Goal: Information Seeking & Learning: Learn about a topic

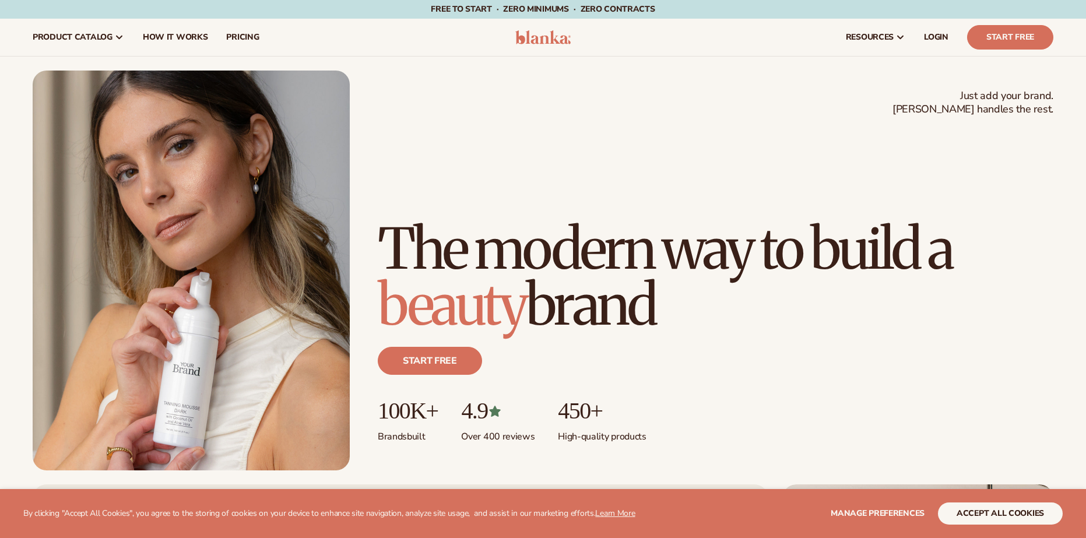
scroll to position [408, 0]
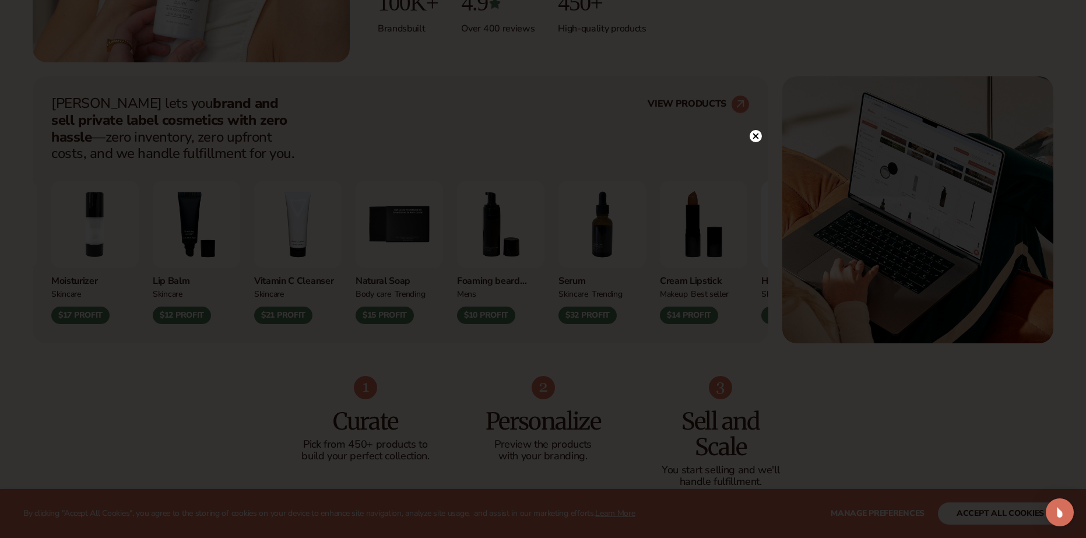
click at [755, 138] on icon at bounding box center [756, 137] width 6 height 6
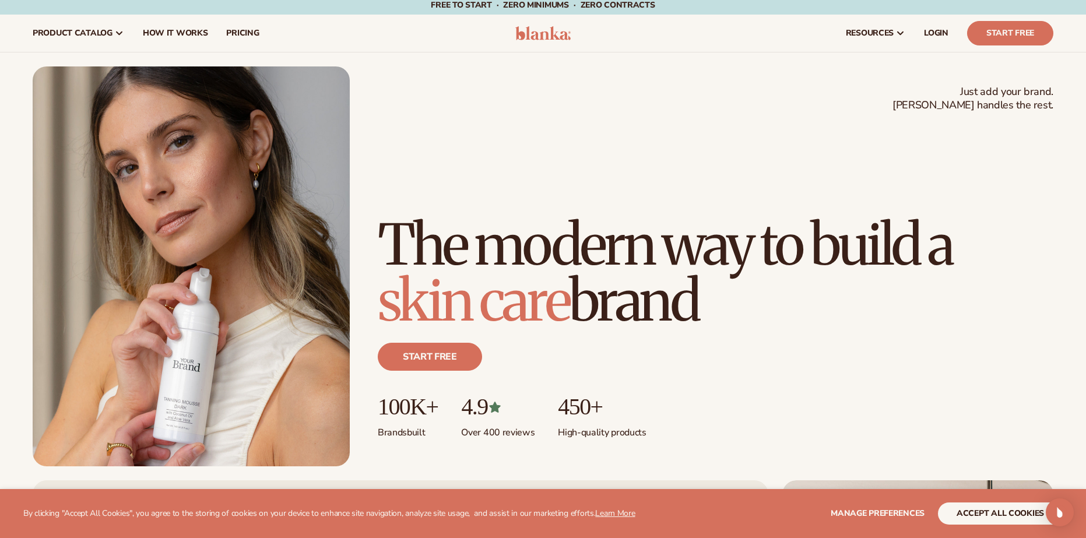
scroll to position [0, 0]
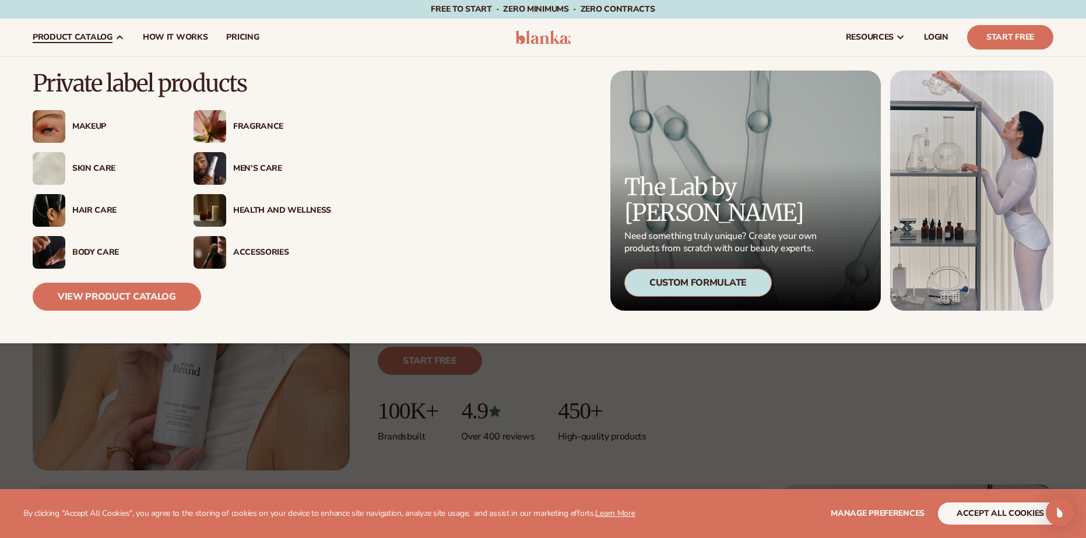
click at [109, 39] on span "product catalog" at bounding box center [73, 37] width 80 height 9
click at [94, 124] on div "Makeup" at bounding box center [121, 127] width 98 height 10
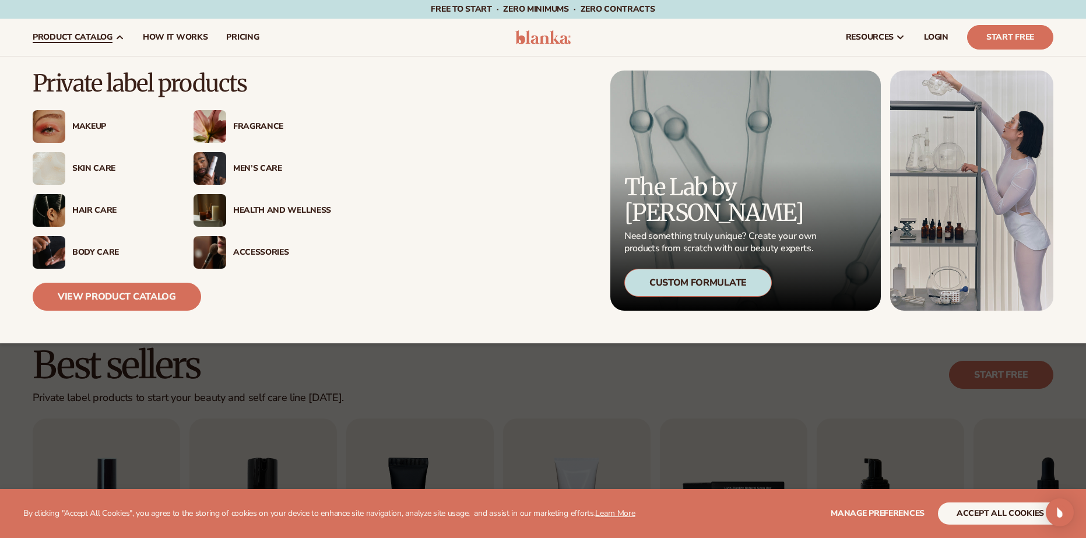
click at [61, 124] on img at bounding box center [49, 126] width 33 height 33
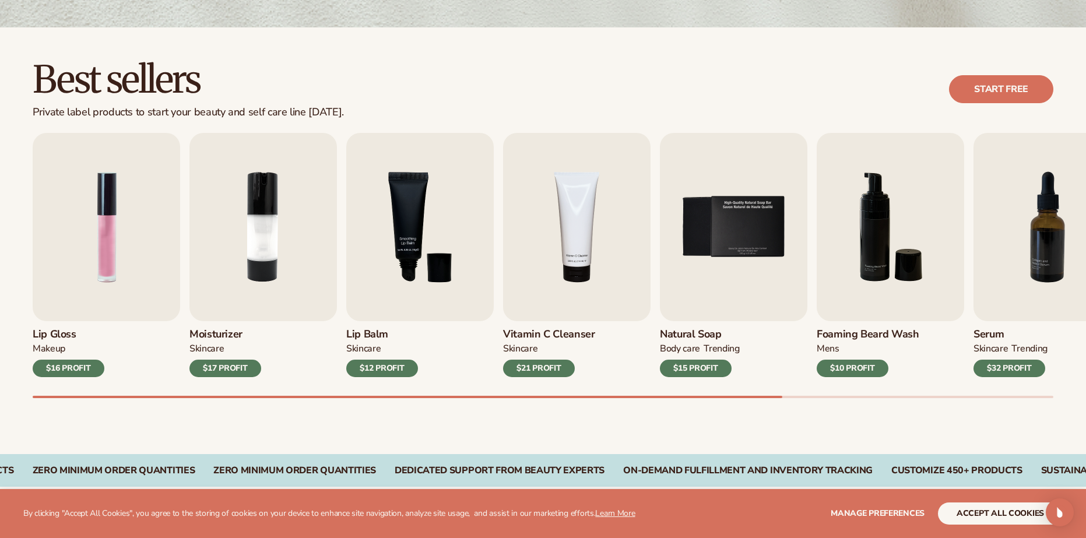
scroll to position [350, 0]
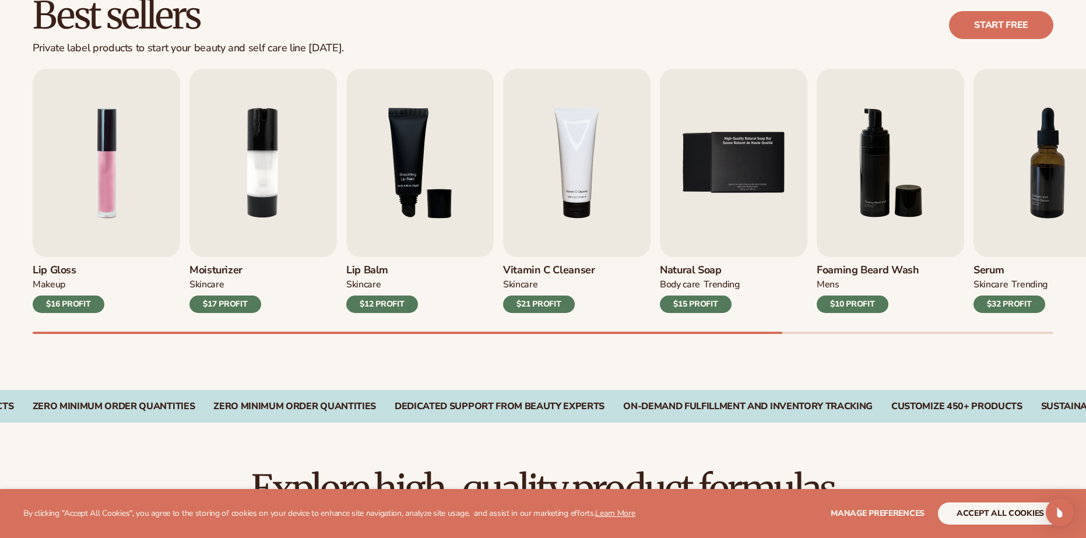
click at [45, 303] on div "$16 PROFIT" at bounding box center [69, 304] width 72 height 17
click at [91, 212] on img "1 / 9" at bounding box center [107, 163] width 148 height 188
click at [79, 302] on div "$16 PROFIT" at bounding box center [69, 304] width 72 height 17
click at [92, 209] on img "1 / 9" at bounding box center [107, 163] width 148 height 188
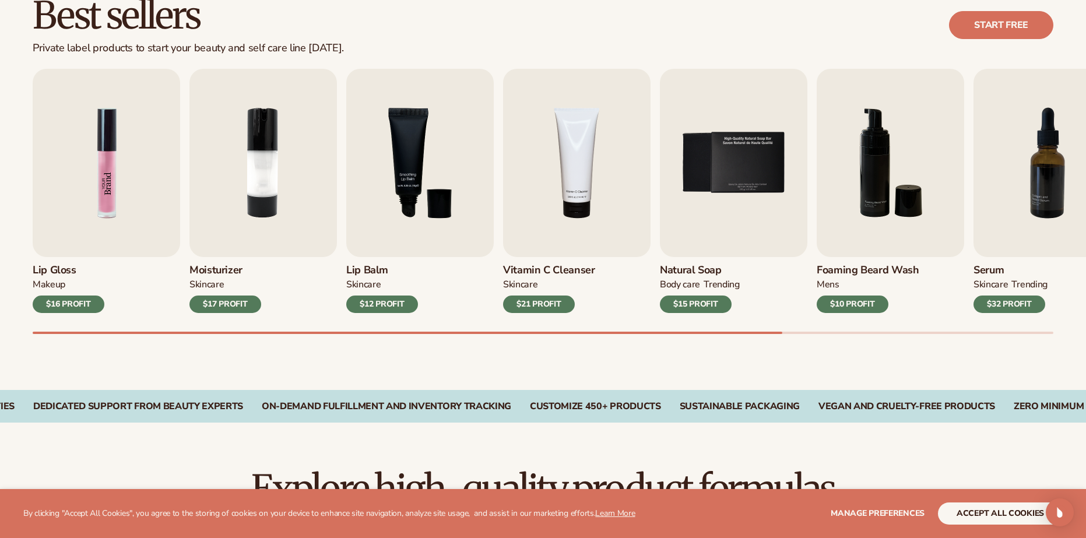
click at [100, 190] on img "1 / 9" at bounding box center [107, 163] width 148 height 188
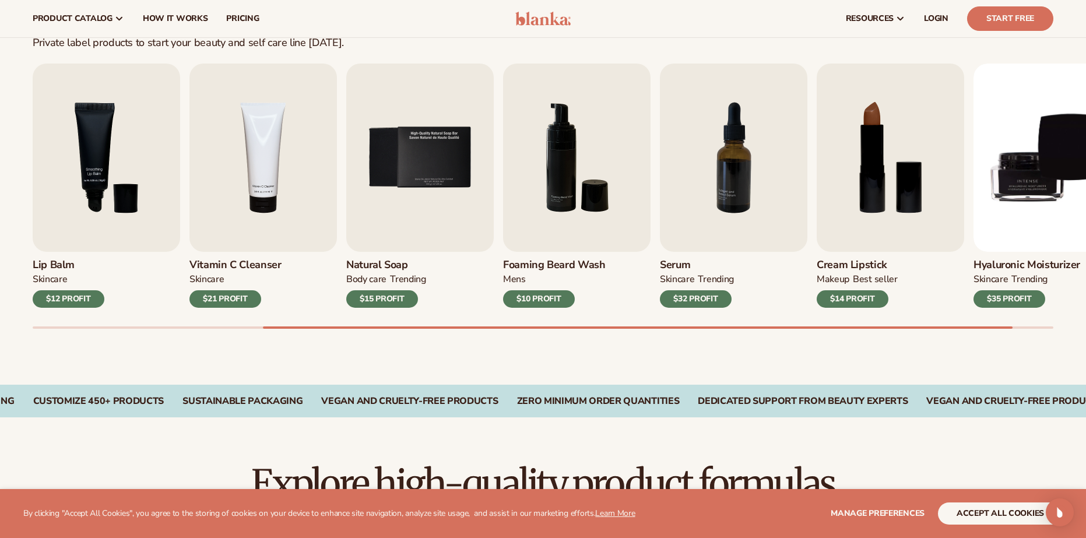
scroll to position [350, 0]
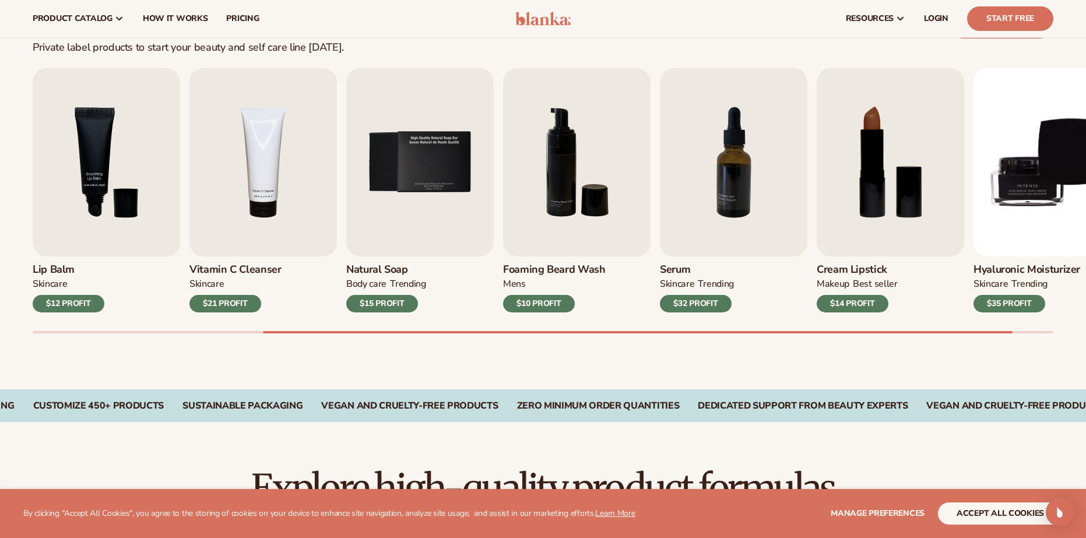
click at [535, 300] on div "$10 PROFIT" at bounding box center [539, 303] width 72 height 17
click at [555, 181] on img "6 / 9" at bounding box center [577, 162] width 148 height 188
click at [418, 155] on img "5 / 9" at bounding box center [420, 162] width 148 height 188
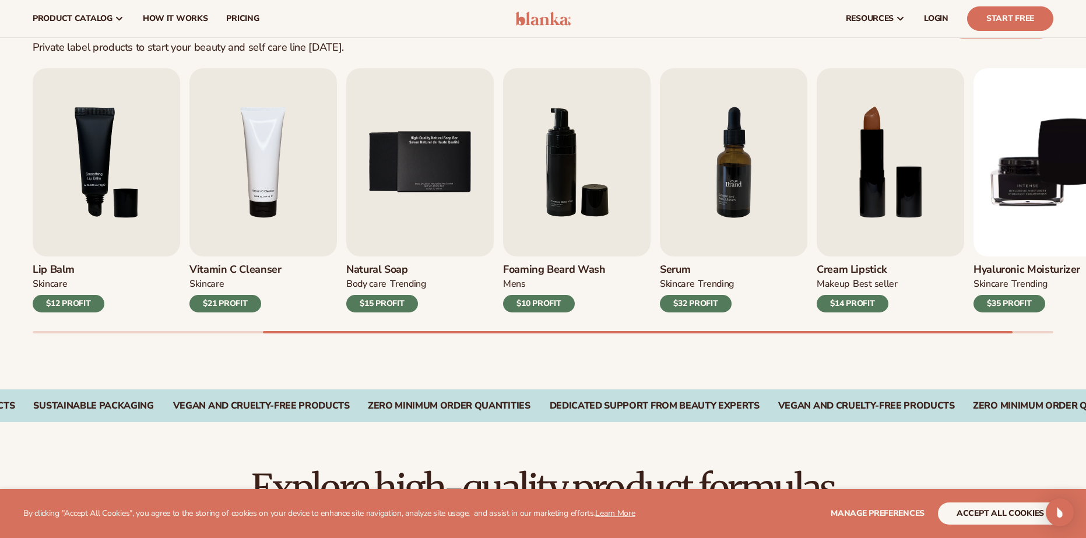
click at [731, 150] on img "7 / 9" at bounding box center [734, 162] width 148 height 188
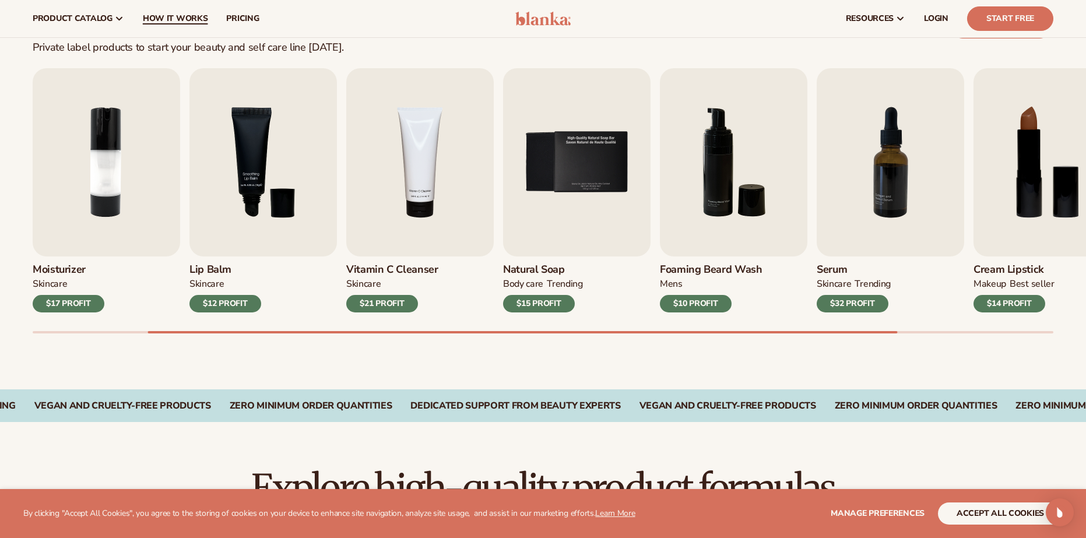
click at [191, 15] on span "How It Works" at bounding box center [175, 18] width 65 height 9
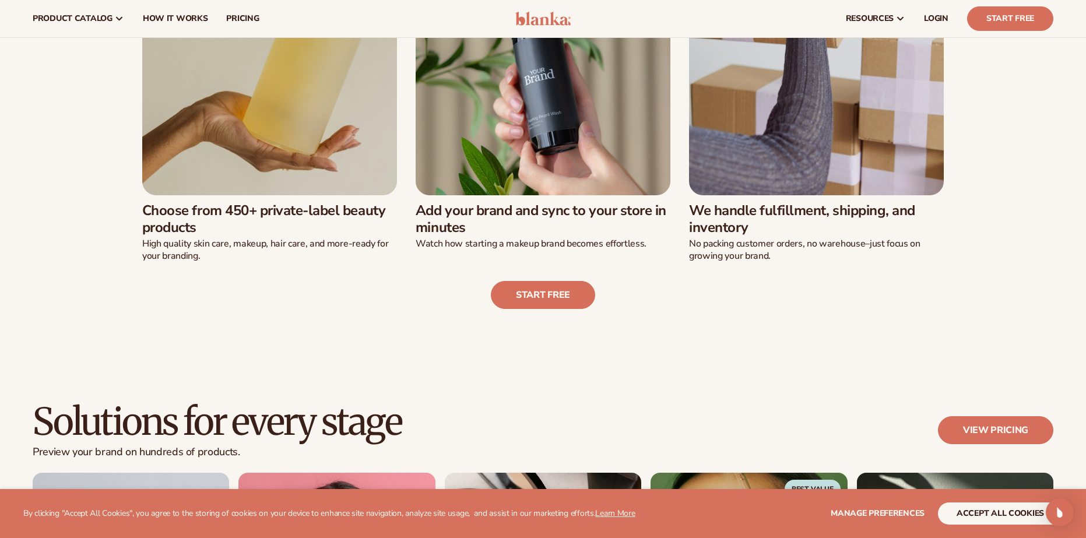
scroll to position [408, 0]
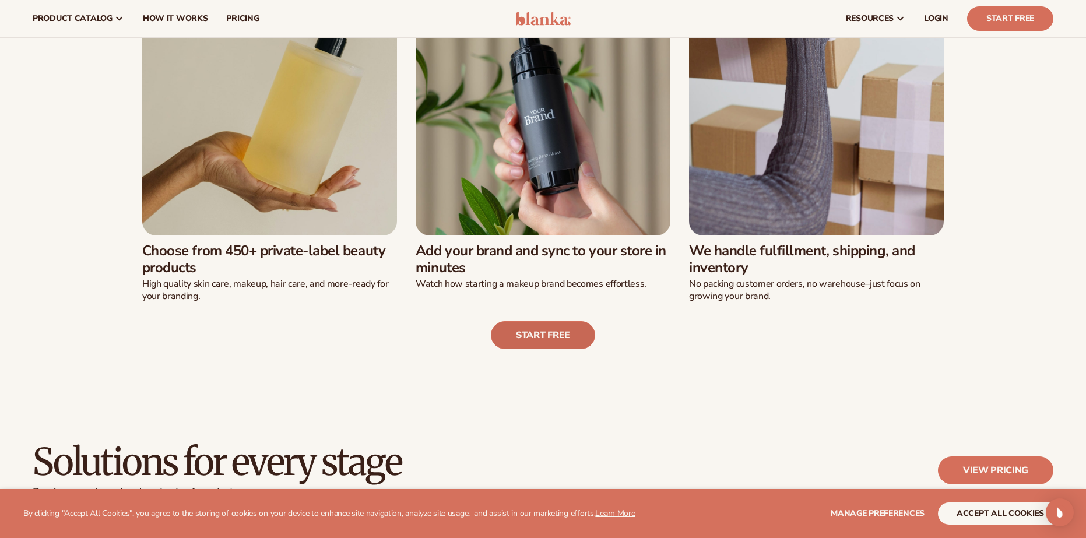
click at [516, 337] on link "Start free" at bounding box center [543, 335] width 104 height 28
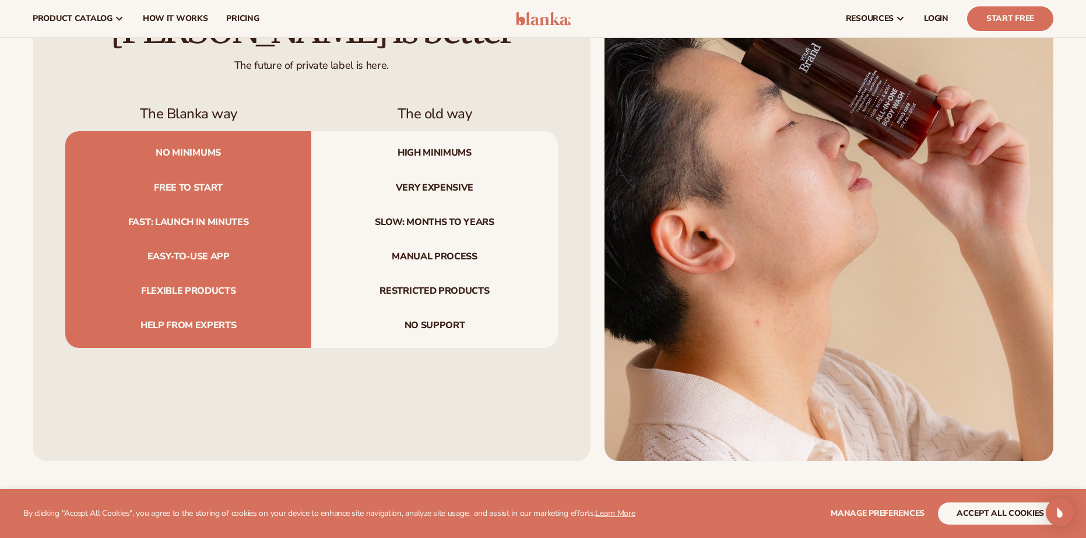
scroll to position [1400, 0]
